Goal: Information Seeking & Learning: Learn about a topic

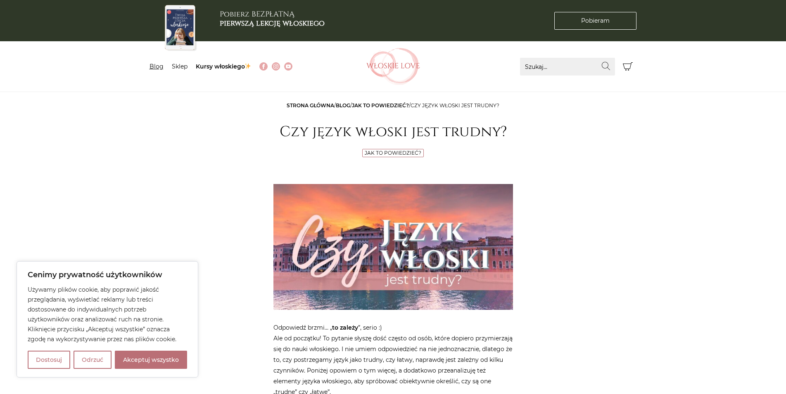
click at [161, 67] on link "Blog" at bounding box center [156, 66] width 14 height 7
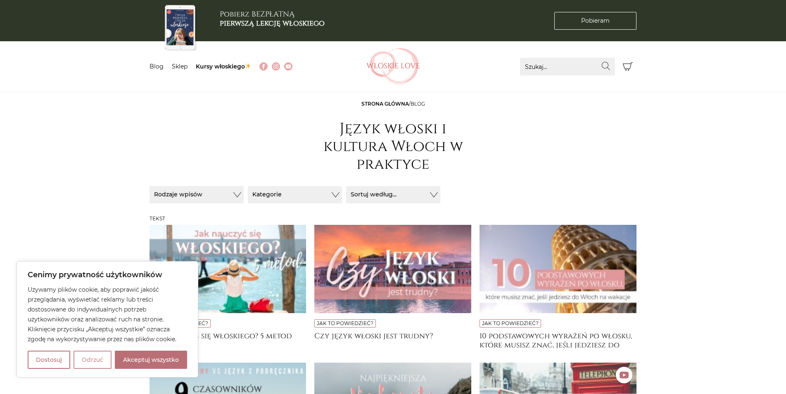
click at [87, 358] on button "Odrzuć" at bounding box center [92, 360] width 38 height 18
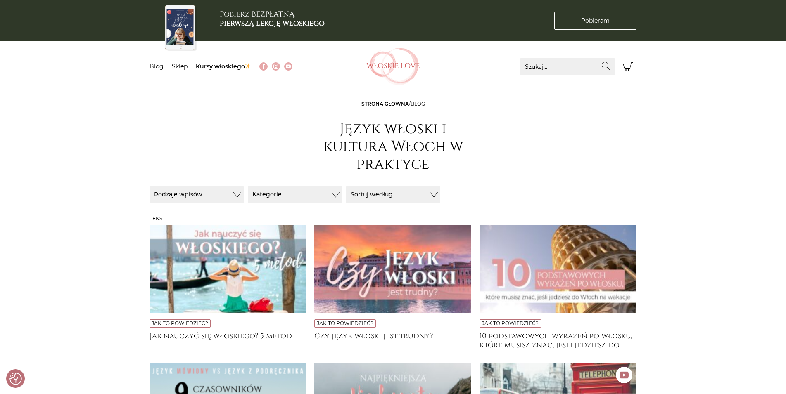
click at [151, 67] on link "Blog" at bounding box center [156, 66] width 14 height 7
click at [380, 102] on link "Strona główna" at bounding box center [384, 104] width 47 height 6
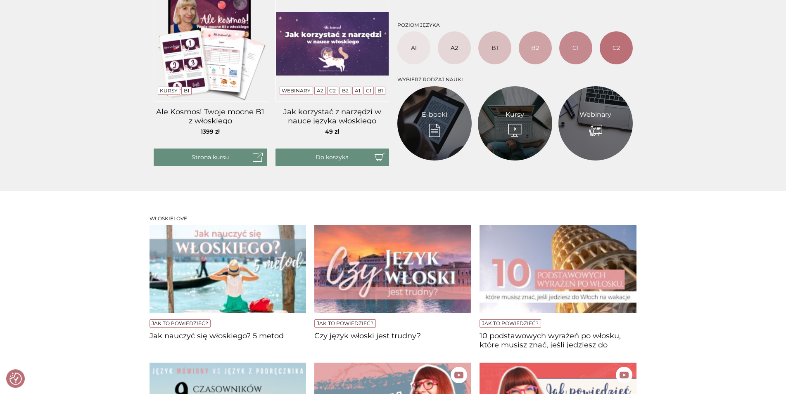
scroll to position [463, 0]
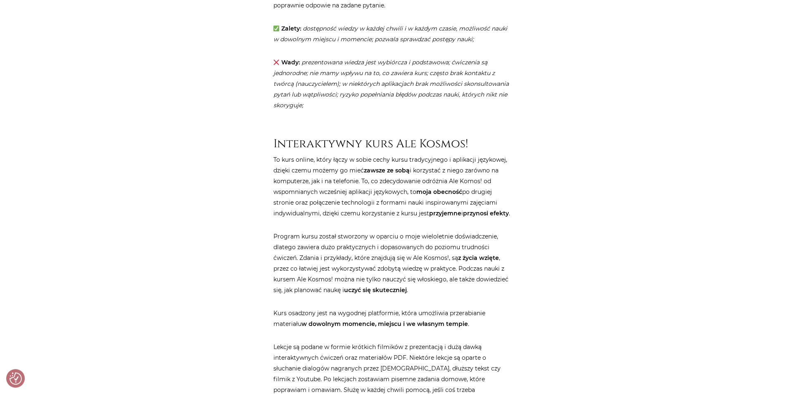
scroll to position [1179, 0]
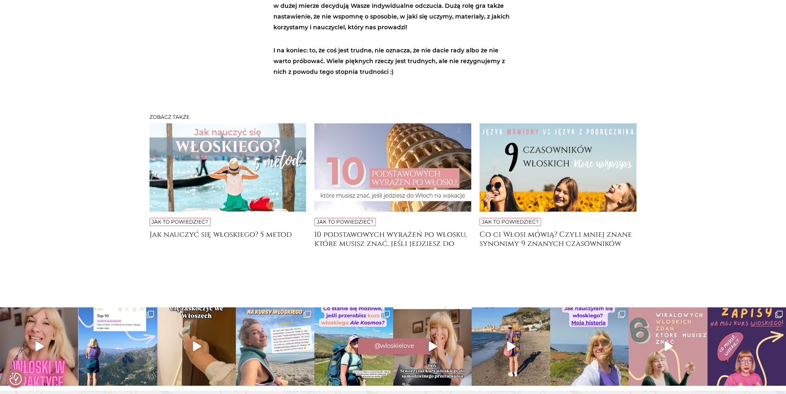
scroll to position [2830, 0]
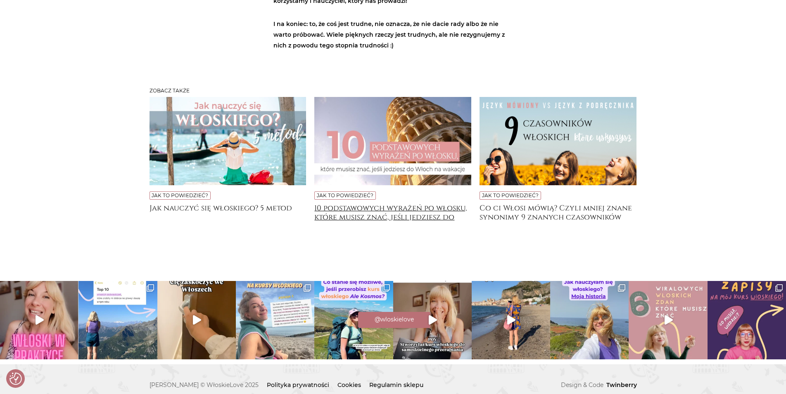
click at [429, 204] on h4 "10 podstawowych wyrażeń po włosku, które musisz znać, jeśli jedziesz do [GEOGRA…" at bounding box center [392, 212] width 157 height 17
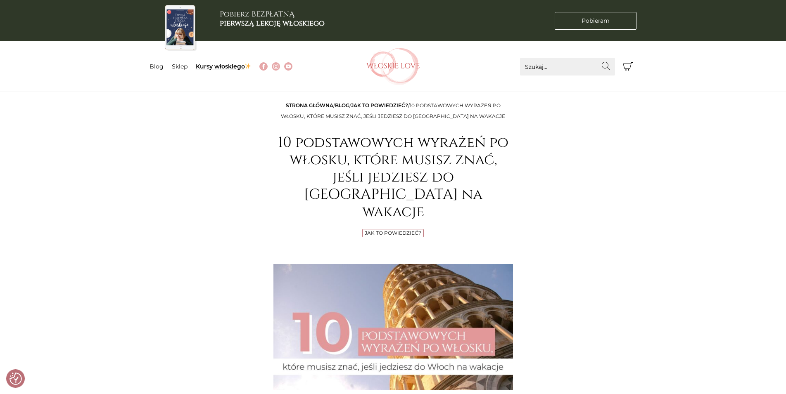
click at [204, 66] on link "Kursy włoskiego" at bounding box center [224, 66] width 56 height 7
click at [342, 105] on link "Blog" at bounding box center [342, 105] width 14 height 6
